Goal: Task Accomplishment & Management: Use online tool/utility

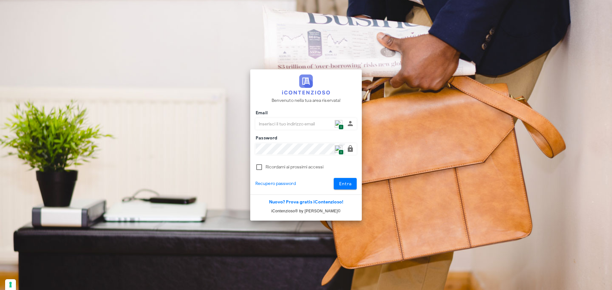
type input "[PERSON_NAME][EMAIL_ADDRESS][DOMAIN_NAME]"
click at [353, 189] on button "Entra" at bounding box center [345, 183] width 23 height 11
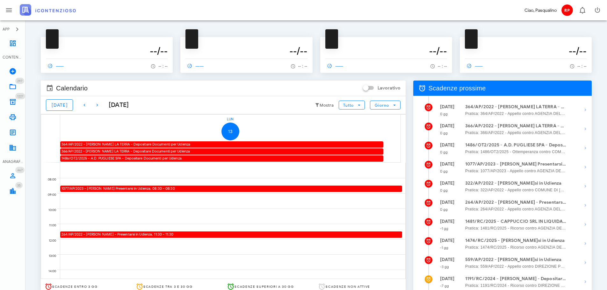
click at [124, 159] on div "1486/OT2/2025 - A.D. PUGLIESE SPA - Depositare Documenti per Udienza" at bounding box center [221, 159] width 323 height 6
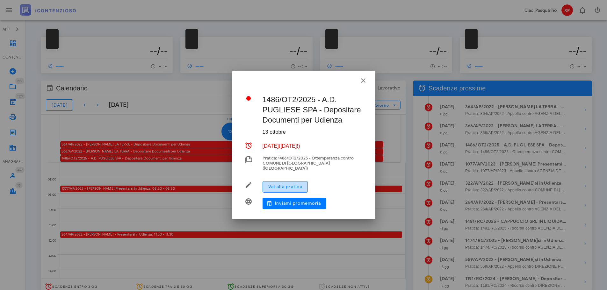
click at [278, 184] on span "Vai alla pratica" at bounding box center [285, 186] width 34 height 5
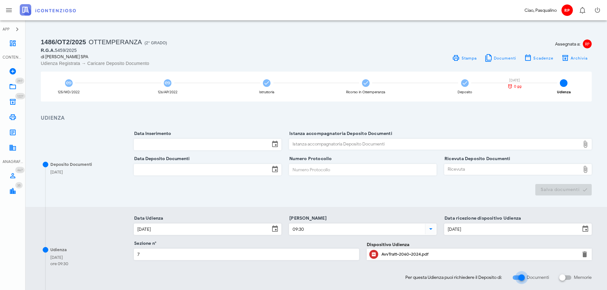
click at [521, 278] on div at bounding box center [521, 277] width 11 height 11
checkbox input "false"
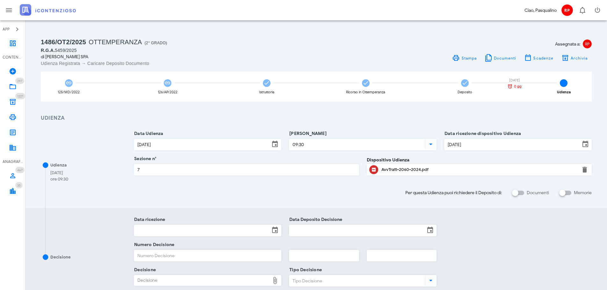
scroll to position [82, 0]
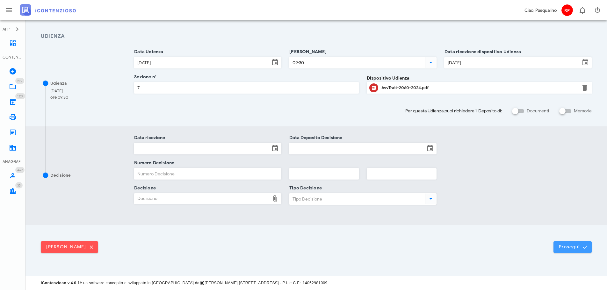
click at [561, 249] on span "Prosegui" at bounding box center [573, 247] width 28 height 6
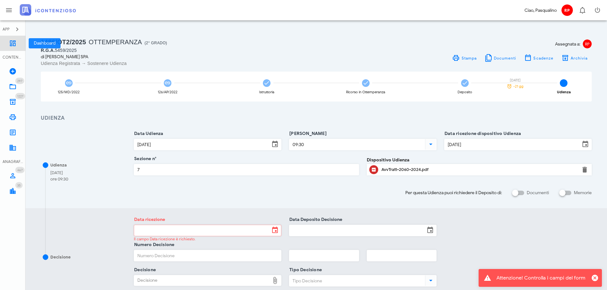
click at [23, 45] on link "Dashboard" at bounding box center [12, 43] width 25 height 15
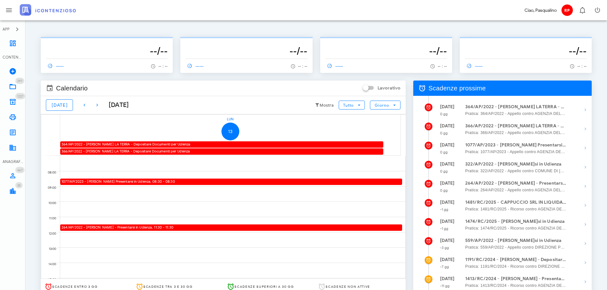
click at [254, 144] on div "364/AP/2022 - [PERSON_NAME] LA TERRA - Depositare Documenti per Udienza" at bounding box center [221, 144] width 323 height 6
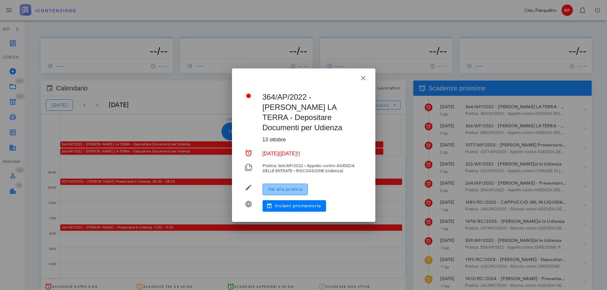
click at [300, 187] on span "Vai alla pratica" at bounding box center [285, 189] width 34 height 5
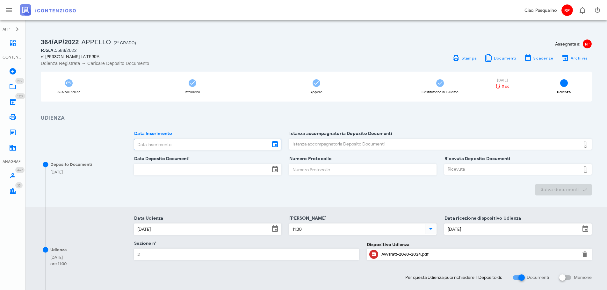
click at [239, 141] on input "Data Inserimento" at bounding box center [202, 144] width 136 height 11
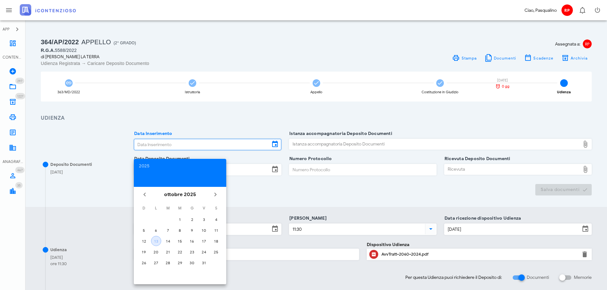
click at [152, 243] on div "13" at bounding box center [156, 241] width 10 height 5
type input "13/10/2025"
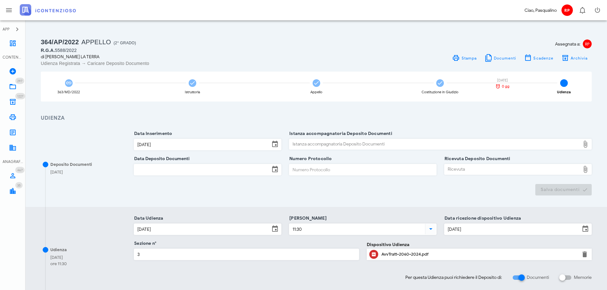
click at [327, 145] on div "Istanza accompagnatoria Deposito Documenti" at bounding box center [434, 144] width 291 height 10
type input "C:\fakepath\LA TERRA SEBASTIANO RGA 5588 2022 CESSAZIONE MATERIA DEL CONTENDERE…"
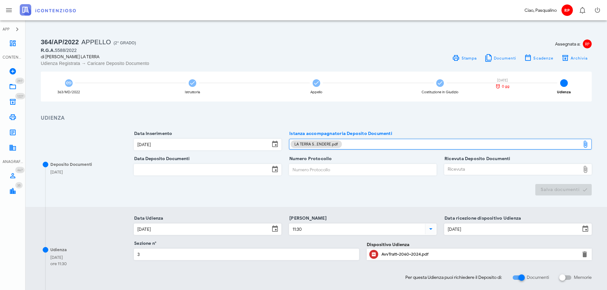
click at [208, 169] on input "Data Deposito Documenti" at bounding box center [202, 169] width 136 height 11
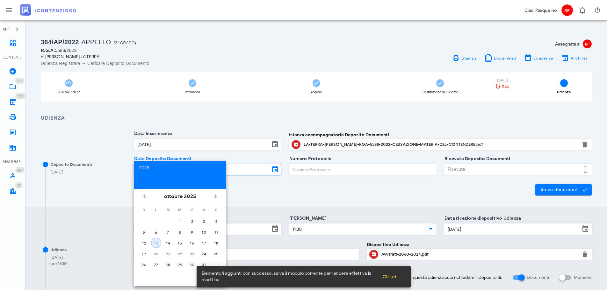
click at [155, 243] on div "13" at bounding box center [156, 243] width 10 height 5
type input "[DATE]"
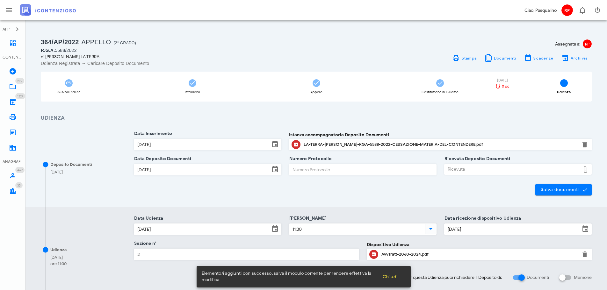
click at [322, 171] on input "Numero Protocollo" at bounding box center [362, 169] width 147 height 11
type input "1"
click at [453, 167] on div "Ricevuta" at bounding box center [513, 169] width 136 height 10
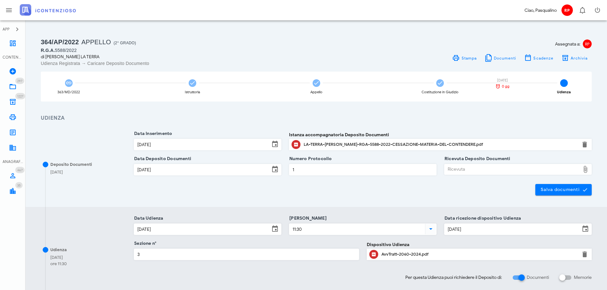
type input "C:\fakepath\NIR_D-3722518-2025.pdf"
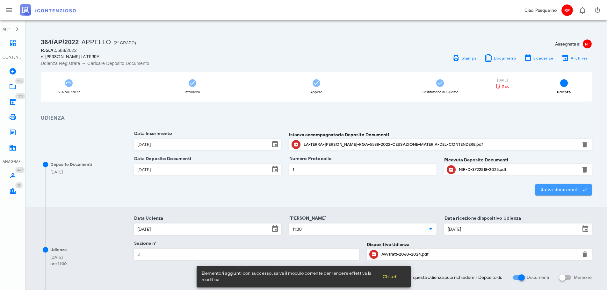
click at [569, 186] on button "Salva documenti" at bounding box center [563, 189] width 56 height 11
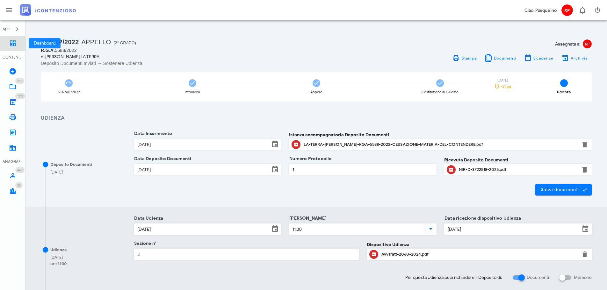
click at [4, 44] on link "Dashboard" at bounding box center [12, 43] width 25 height 15
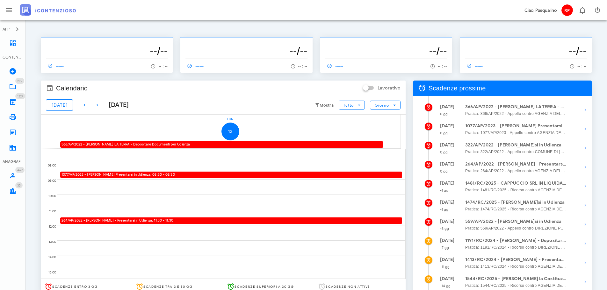
click at [153, 146] on div "366/AP/2022 - [PERSON_NAME] LA TERRA - Depositare Documenti per Udienza" at bounding box center [221, 144] width 323 height 6
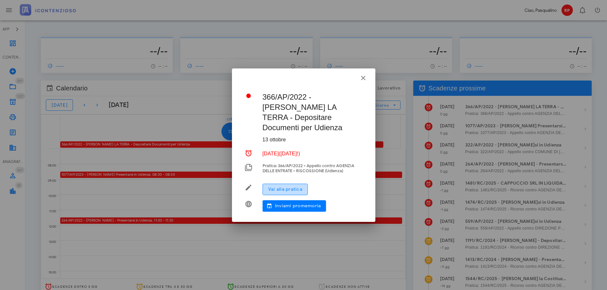
click at [279, 184] on button "Vai alla pratica" at bounding box center [285, 189] width 45 height 11
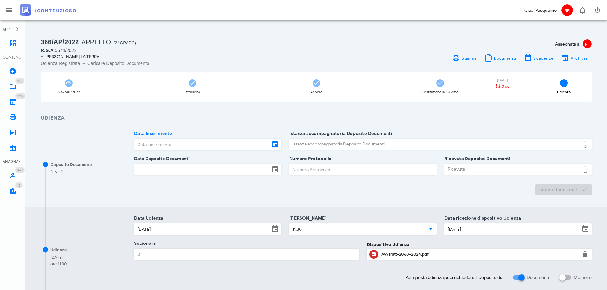
click at [242, 141] on input "Data Inserimento" at bounding box center [202, 144] width 136 height 11
click at [198, 145] on input "Data Inserimento" at bounding box center [202, 144] width 136 height 11
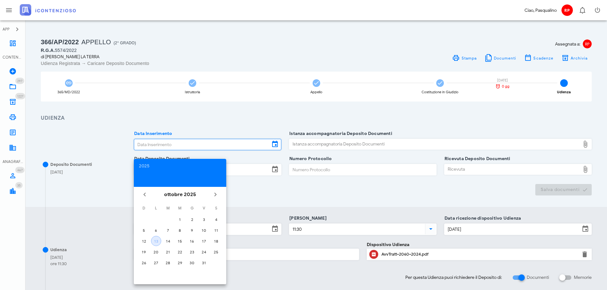
click at [157, 244] on button "13" at bounding box center [156, 241] width 10 height 10
type input "[DATE]"
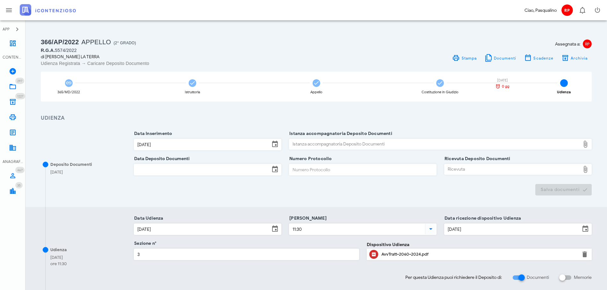
click at [323, 144] on div "Istanza accompagnatoria Deposito Documenti" at bounding box center [434, 144] width 291 height 10
type input "C:\fakepath\Memoria - La Terra [PERSON_NAME] RGA 5574 2022.pdf"
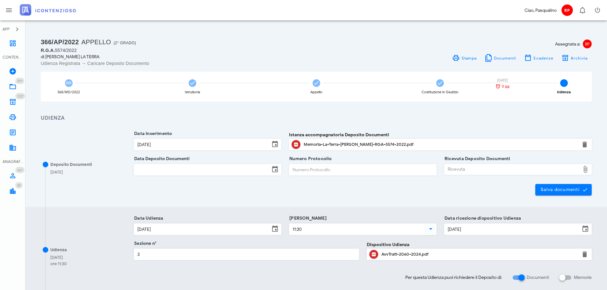
click at [187, 171] on input "Data Deposito Documenti" at bounding box center [202, 169] width 136 height 11
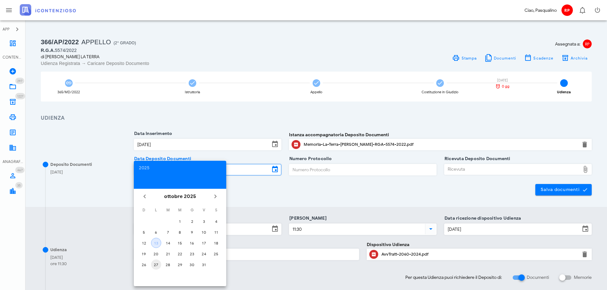
click at [156, 246] on button "13" at bounding box center [156, 243] width 10 height 10
type input "[DATE]"
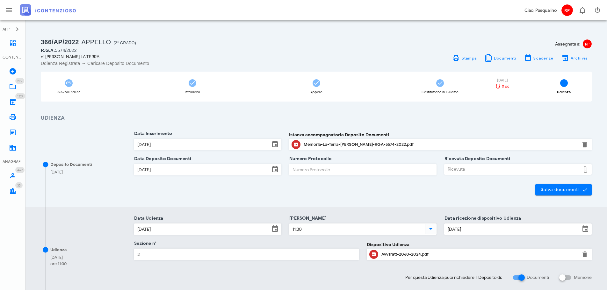
click at [293, 169] on input "Numero Protocollo" at bounding box center [362, 169] width 147 height 11
type input "1"
click at [478, 167] on div "Ricevuta" at bounding box center [513, 169] width 136 height 10
type input "C:\fakepath\NIR_D-3722543-2025.pdf"
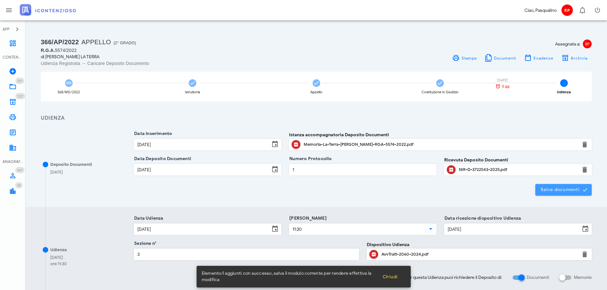
click at [564, 191] on span "Salva documenti" at bounding box center [563, 190] width 46 height 6
click at [564, 191] on div at bounding box center [316, 231] width 582 height 422
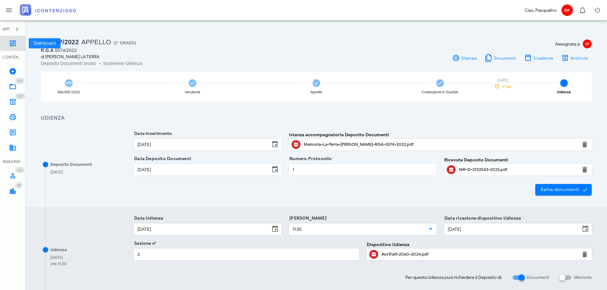
drag, startPoint x: 16, startPoint y: 40, endPoint x: 33, endPoint y: 36, distance: 16.7
click at [16, 40] on icon at bounding box center [13, 44] width 8 height 8
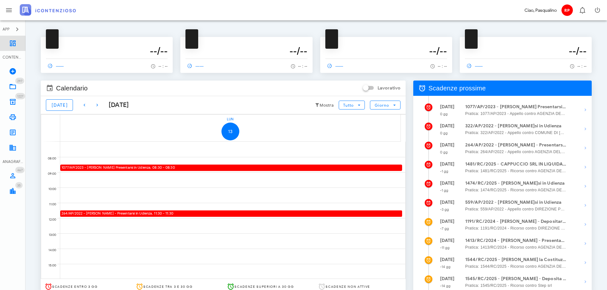
click at [11, 45] on icon at bounding box center [13, 44] width 8 height 8
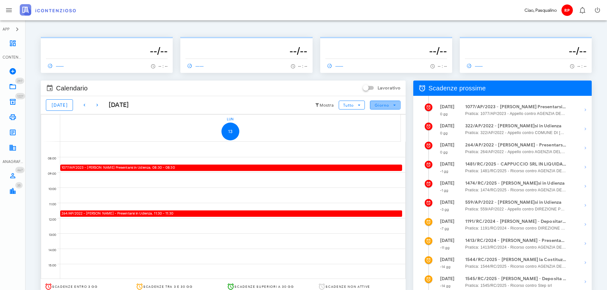
click at [380, 105] on span "Giorno" at bounding box center [381, 105] width 15 height 5
click at [390, 130] on div "Settimana" at bounding box center [385, 131] width 20 height 5
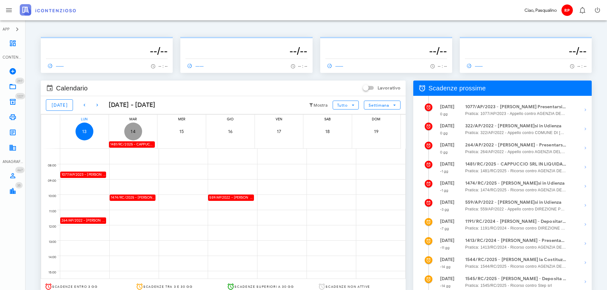
click at [132, 131] on span "14" at bounding box center [133, 131] width 18 height 5
